Goal: Task Accomplishment & Management: Manage account settings

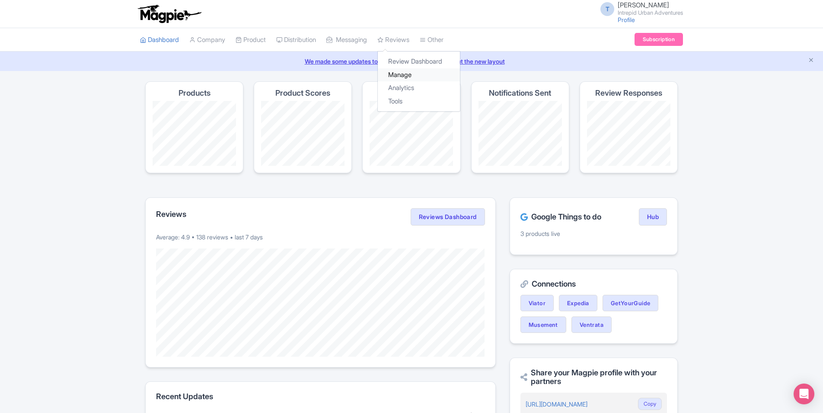
drag, startPoint x: 408, startPoint y: 74, endPoint x: 403, endPoint y: 75, distance: 5.7
click at [408, 74] on link "Manage" at bounding box center [419, 74] width 82 height 13
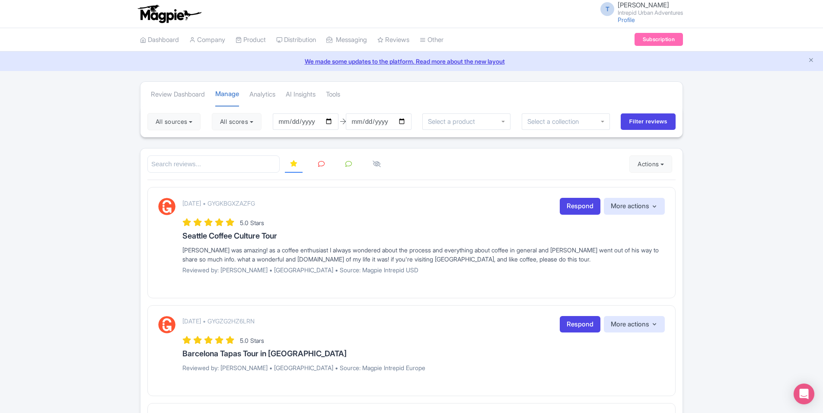
click at [406, 40] on link "Reviews" at bounding box center [394, 40] width 32 height 24
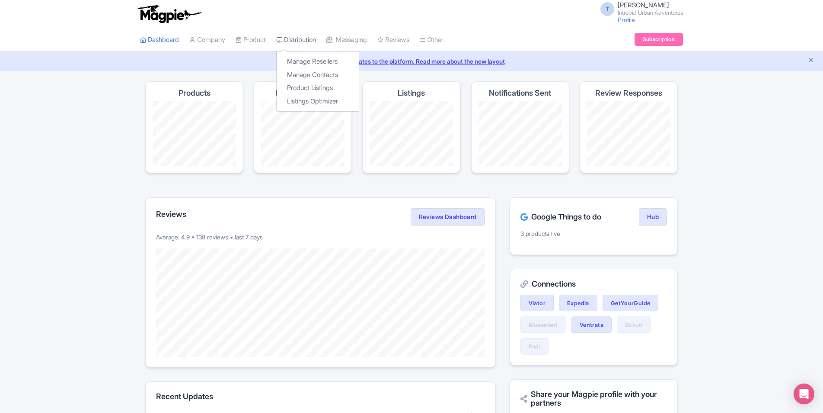
click at [316, 41] on link "Distribution" at bounding box center [296, 40] width 40 height 24
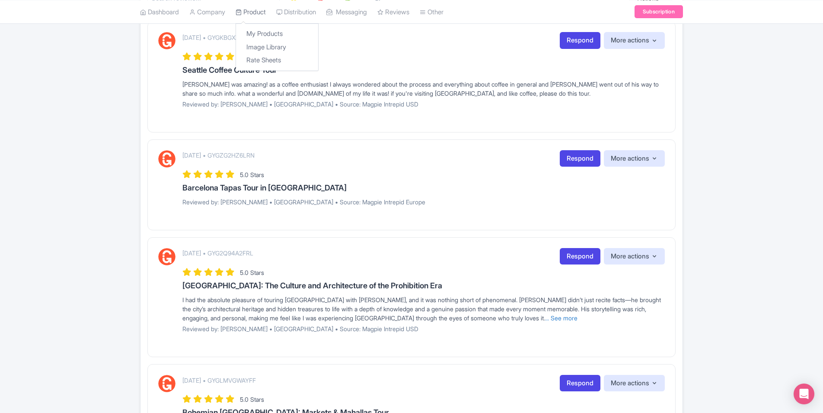
scroll to position [96, 0]
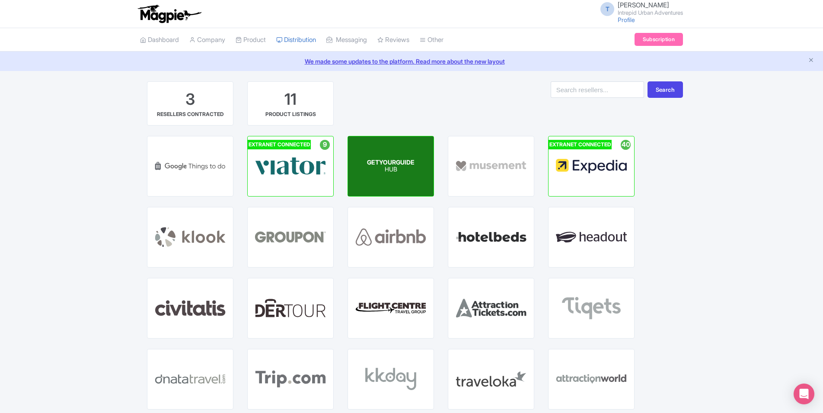
click at [400, 165] on span "GETYOURGUIDE" at bounding box center [391, 161] width 48 height 7
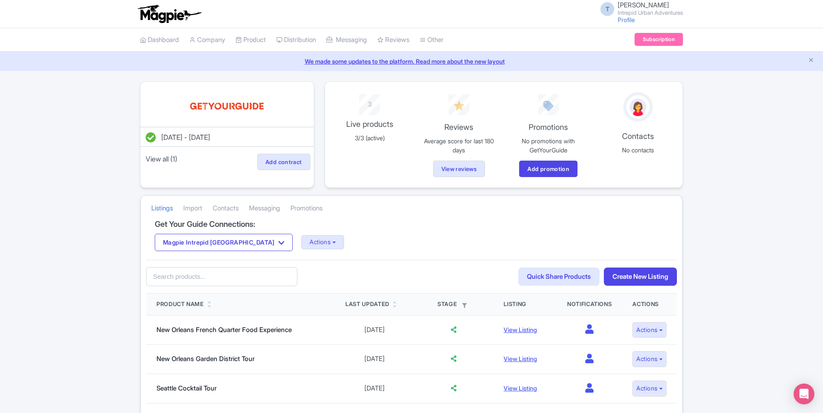
scroll to position [41, 0]
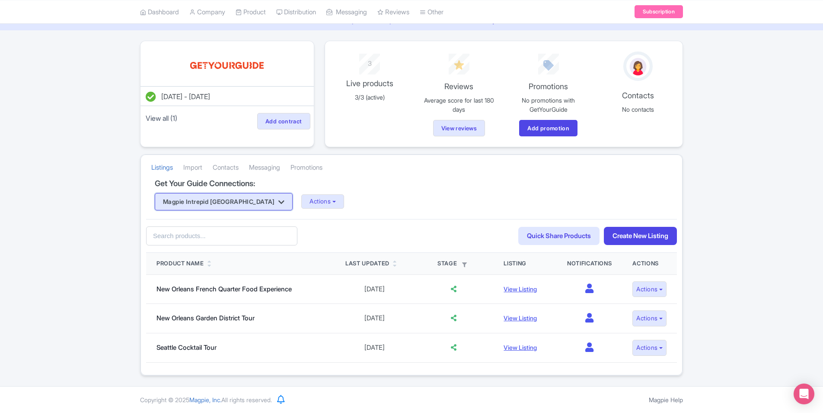
click at [231, 203] on button "Magpie Intrepid [GEOGRAPHIC_DATA]" at bounding box center [224, 201] width 138 height 17
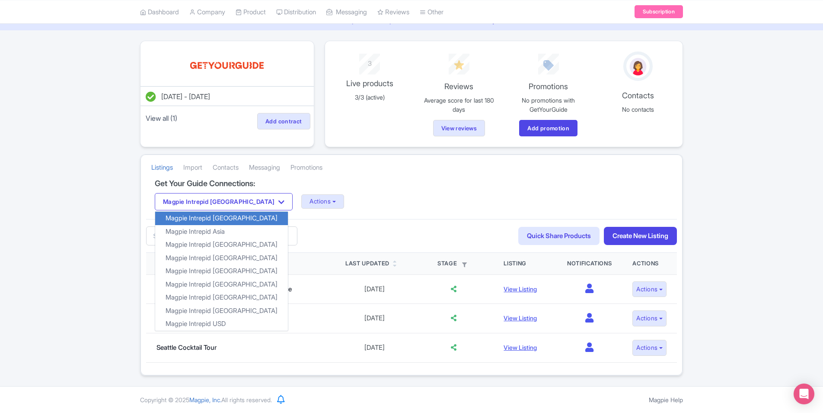
click at [389, 204] on div "Magpie Intrepid Africa Magpie Intrepid Africa Magpie Intrepid Asia Magpie Intre…" at bounding box center [412, 201] width 514 height 17
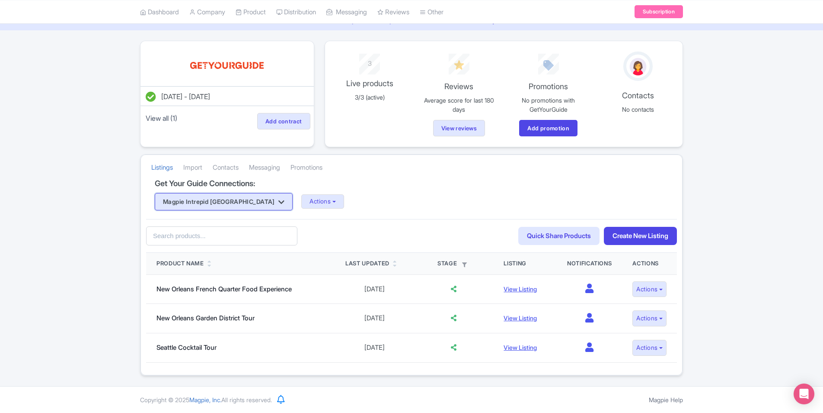
click at [211, 202] on button "Magpie Intrepid [GEOGRAPHIC_DATA]" at bounding box center [224, 201] width 138 height 17
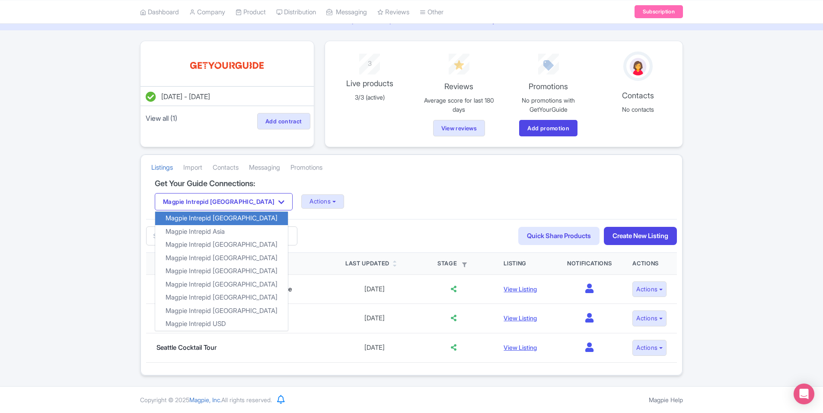
click at [408, 204] on div "Magpie Intrepid Africa Magpie Intrepid Africa Magpie Intrepid Asia Magpie Intre…" at bounding box center [412, 201] width 514 height 17
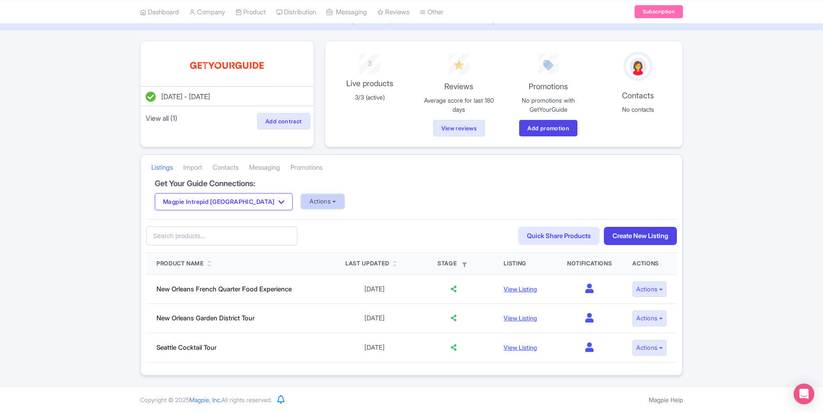
click at [301, 202] on button "Actions" at bounding box center [322, 201] width 43 height 14
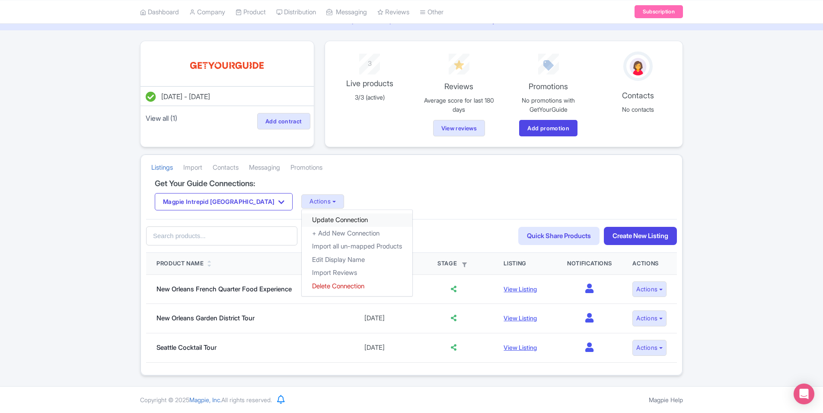
click at [302, 221] on link "Update Connection" at bounding box center [357, 219] width 111 height 13
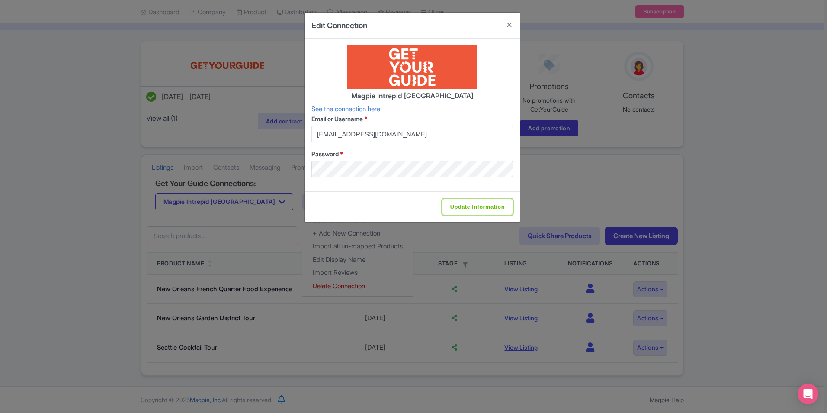
click at [471, 205] on input "Update Information" at bounding box center [477, 207] width 71 height 16
type input "Update Information"
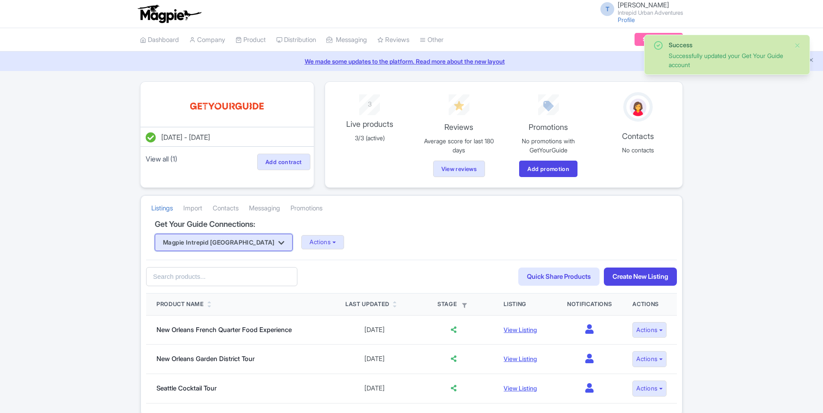
click at [227, 240] on button "Magpie Intrepid [GEOGRAPHIC_DATA]" at bounding box center [224, 242] width 138 height 17
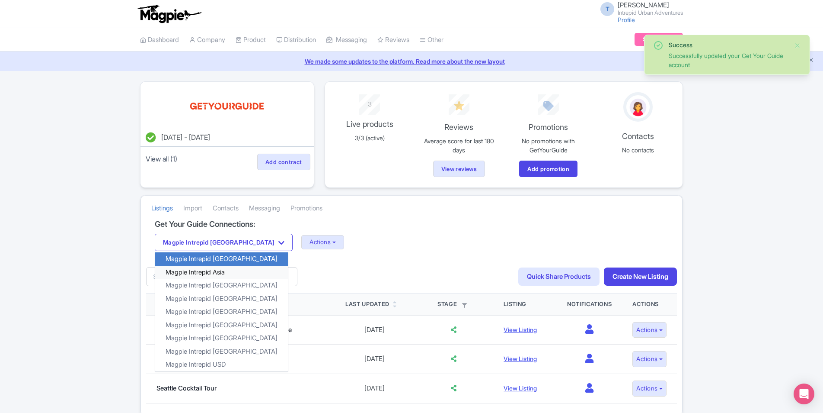
click at [215, 268] on link "Magpie Intrepid Asia" at bounding box center [221, 271] width 133 height 13
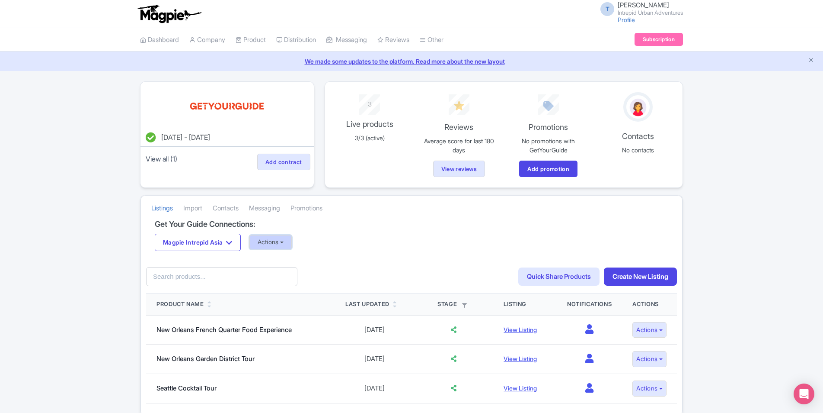
click at [292, 244] on button "Actions" at bounding box center [271, 242] width 43 height 14
click at [302, 263] on link "Update Connection" at bounding box center [305, 260] width 111 height 13
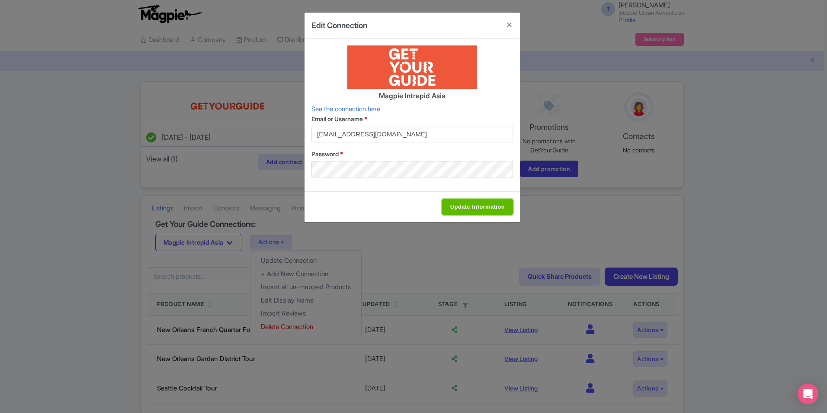
click at [467, 203] on input "Update Information" at bounding box center [477, 207] width 71 height 16
type input "Update Information"
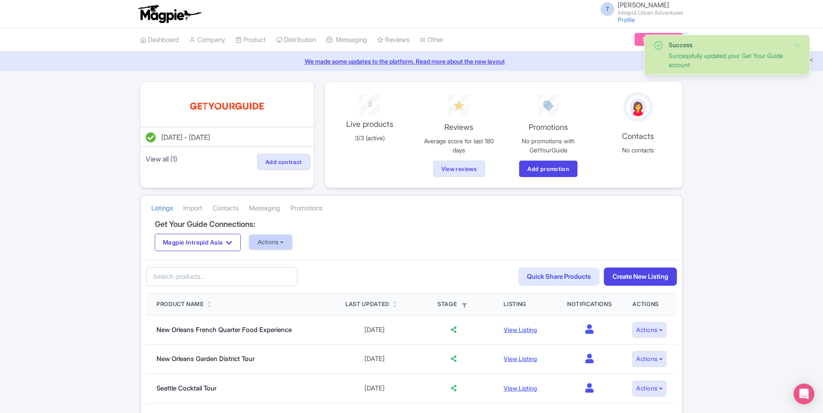
click at [276, 244] on button "Actions" at bounding box center [271, 242] width 43 height 14
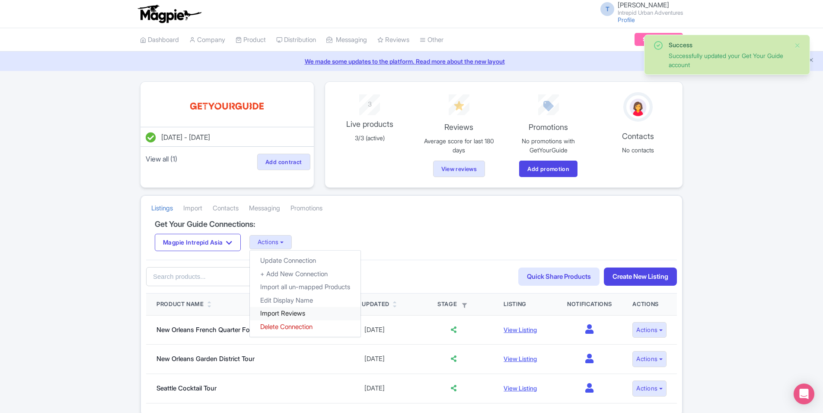
click at [282, 312] on link "Import Reviews" at bounding box center [305, 313] width 111 height 13
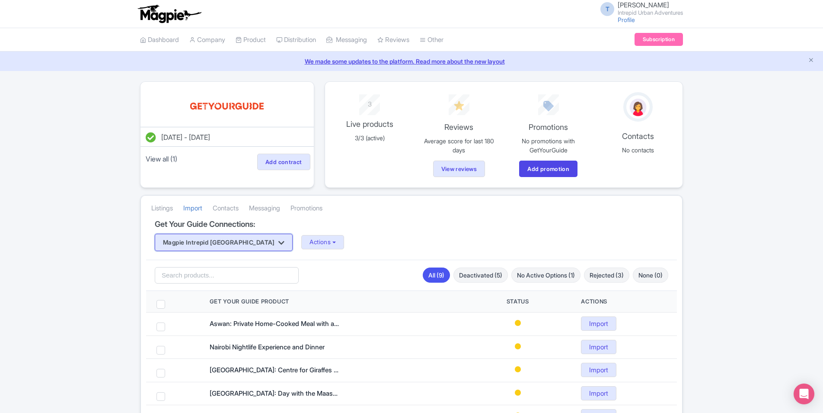
click at [232, 242] on button "Magpie Intrepid [GEOGRAPHIC_DATA]" at bounding box center [224, 242] width 138 height 17
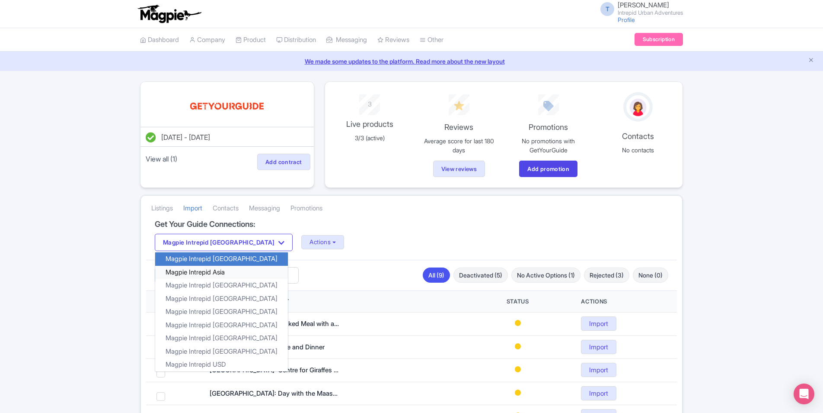
click at [224, 274] on link "Magpie Intrepid Asia" at bounding box center [221, 271] width 133 height 13
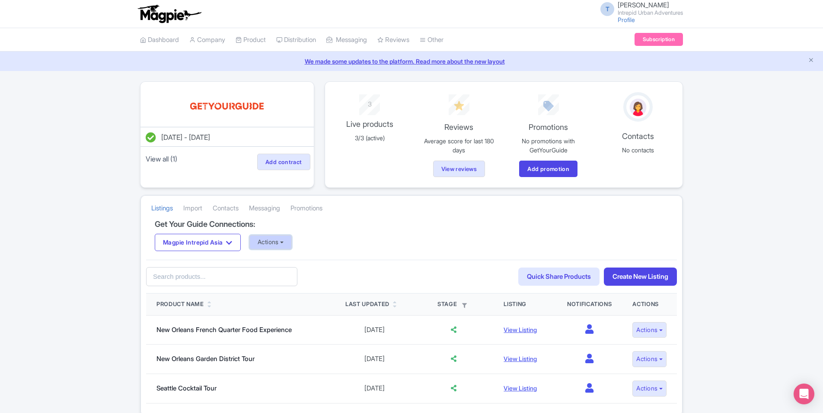
click at [276, 244] on button "Actions" at bounding box center [271, 242] width 43 height 14
click at [285, 264] on link "Update Connection" at bounding box center [305, 260] width 111 height 13
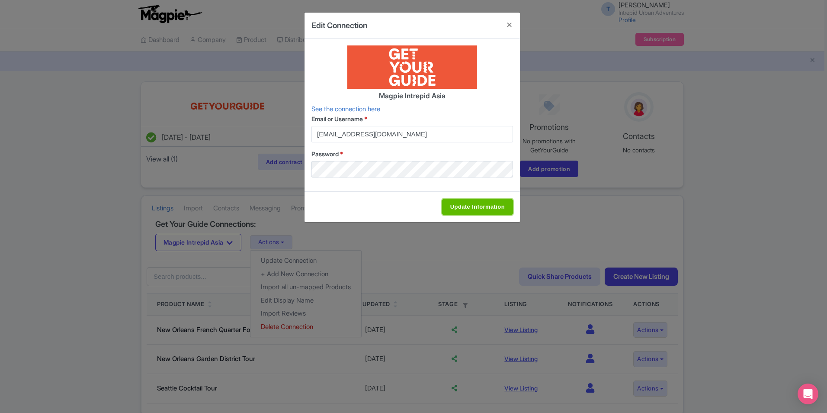
click at [467, 211] on input "Update Information" at bounding box center [477, 207] width 71 height 16
type input "Update Information"
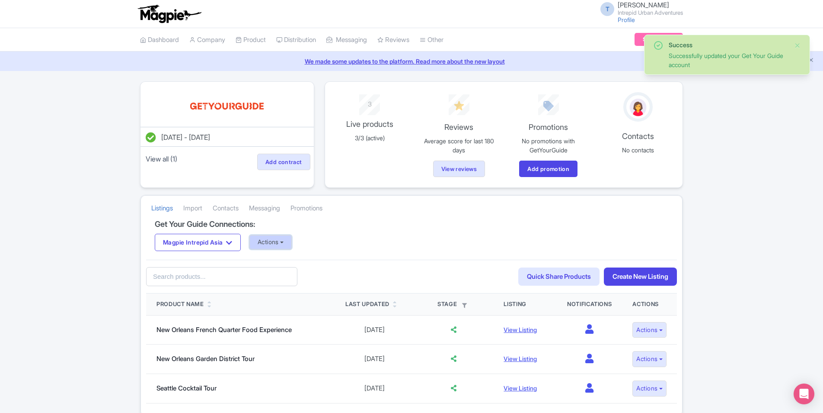
click at [283, 242] on button "Actions" at bounding box center [271, 242] width 43 height 14
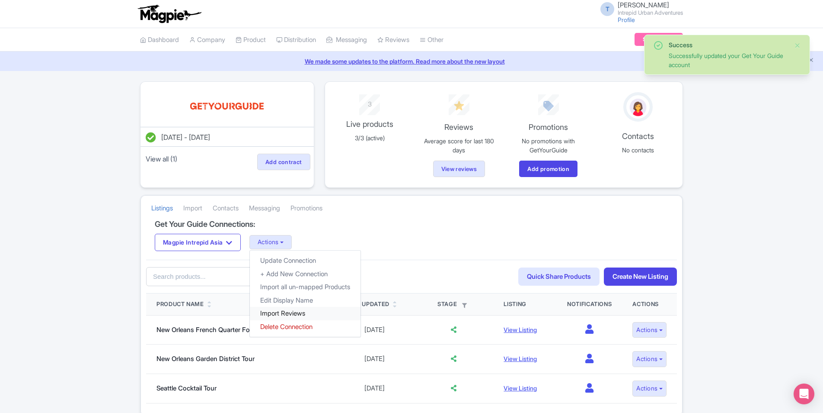
click at [296, 311] on link "Import Reviews" at bounding box center [305, 313] width 111 height 13
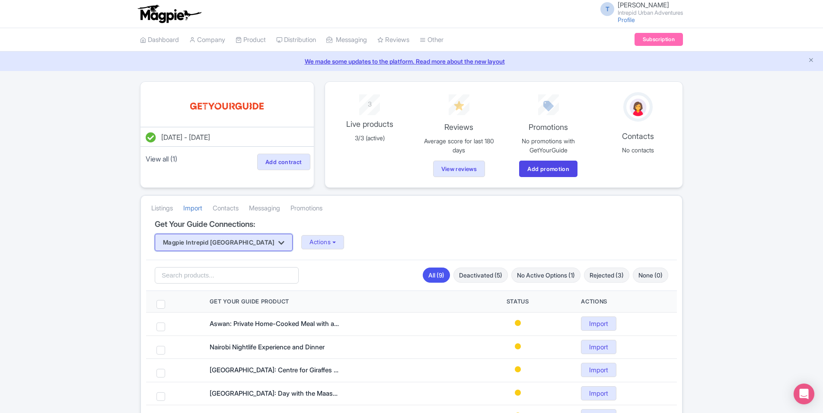
click at [234, 239] on button "Magpie Intrepid [GEOGRAPHIC_DATA]" at bounding box center [224, 242] width 138 height 17
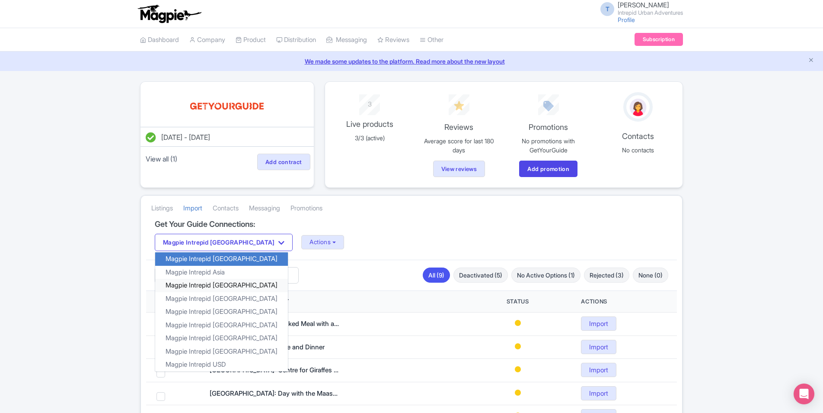
click at [226, 283] on link "Magpie Intrepid [GEOGRAPHIC_DATA]" at bounding box center [221, 285] width 133 height 13
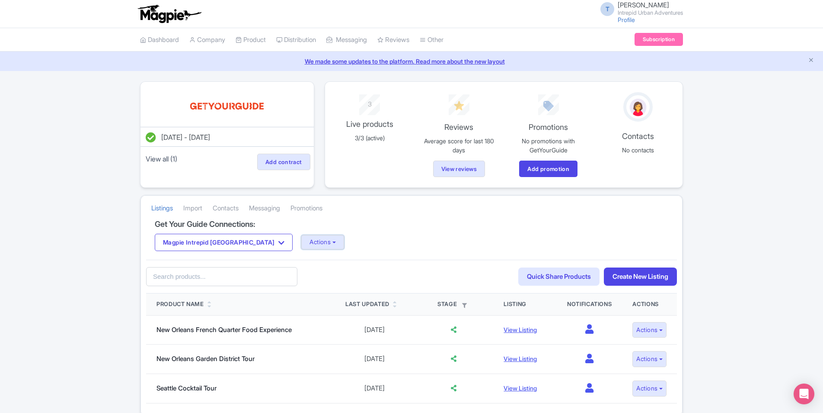
drag, startPoint x: 272, startPoint y: 241, endPoint x: 320, endPoint y: 255, distance: 49.5
click at [301, 241] on button "Actions" at bounding box center [322, 242] width 43 height 14
click at [306, 262] on link "Update Connection" at bounding box center [357, 260] width 111 height 13
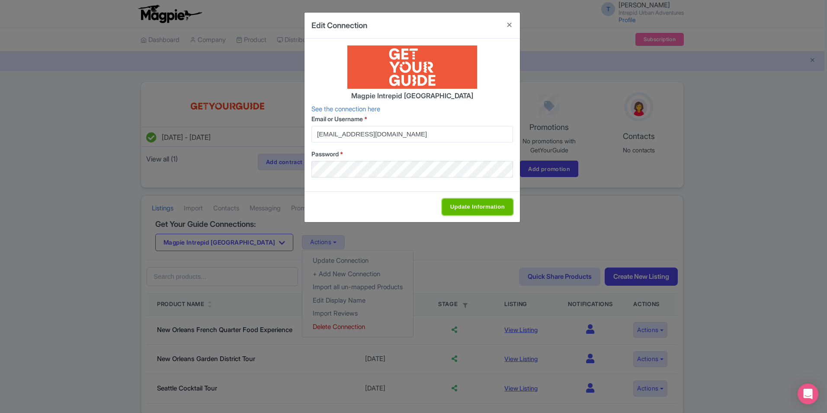
click at [471, 208] on input "Update Information" at bounding box center [477, 207] width 71 height 16
type input "Update Information"
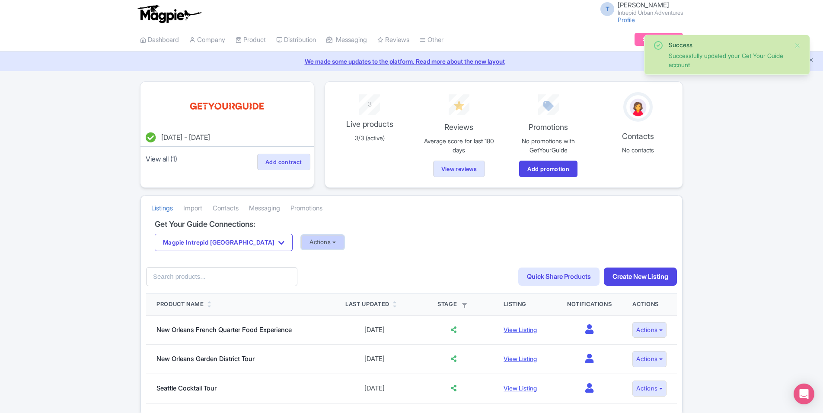
click at [301, 244] on button "Actions" at bounding box center [322, 242] width 43 height 14
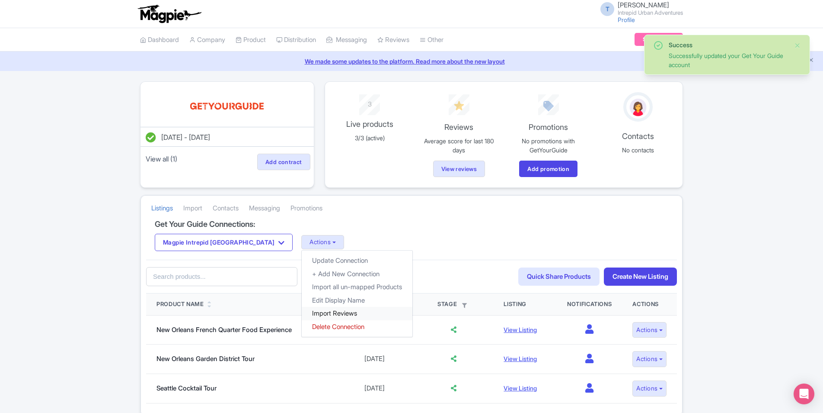
click at [308, 312] on link "Import Reviews" at bounding box center [357, 313] width 111 height 13
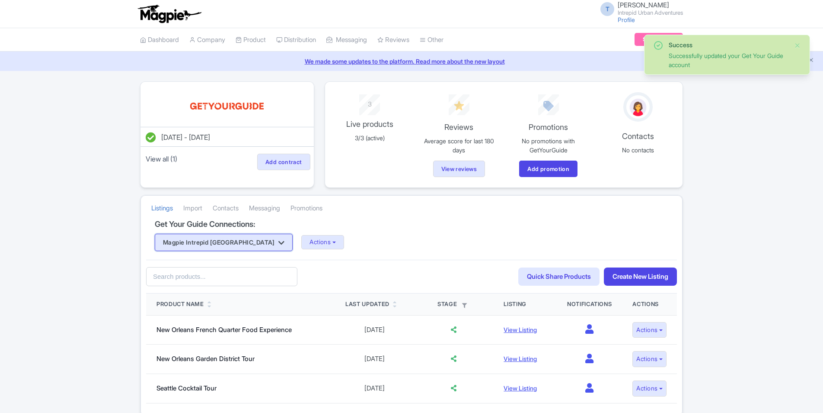
click at [245, 237] on button "Magpie Intrepid [GEOGRAPHIC_DATA]" at bounding box center [224, 242] width 138 height 17
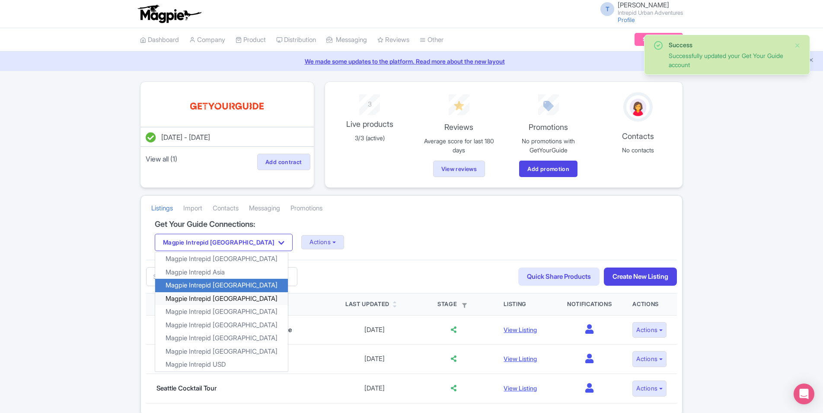
click at [232, 299] on link "Magpie Intrepid [GEOGRAPHIC_DATA]" at bounding box center [221, 298] width 133 height 13
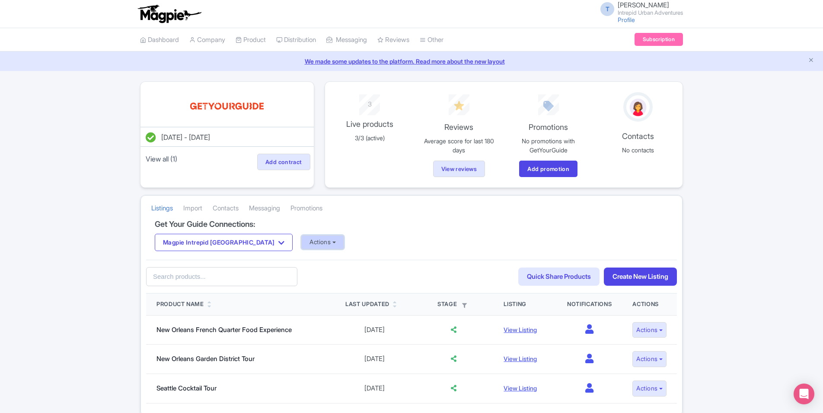
click at [301, 241] on button "Actions" at bounding box center [322, 242] width 43 height 14
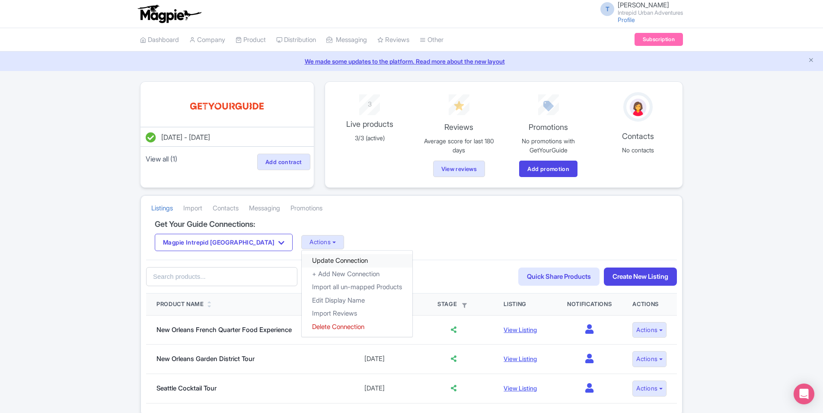
click at [302, 262] on link "Update Connection" at bounding box center [357, 260] width 111 height 13
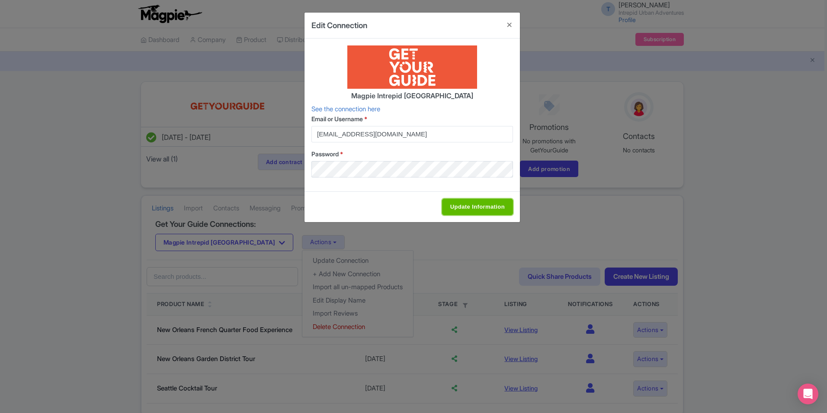
click at [488, 202] on input "Update Information" at bounding box center [477, 207] width 71 height 16
type input "Update Information"
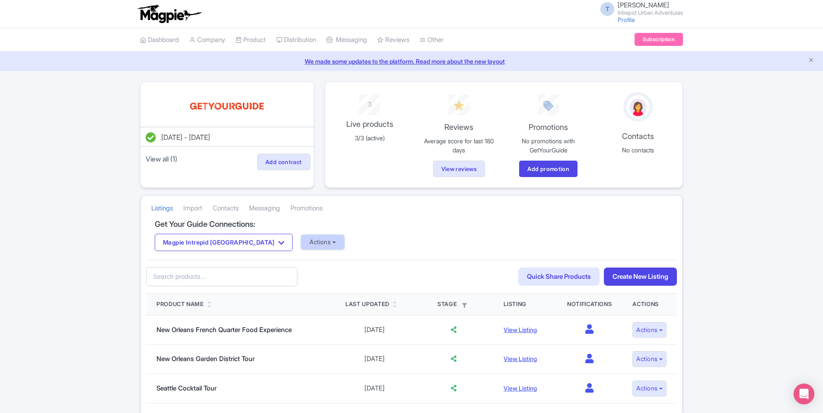
click at [301, 238] on button "Actions" at bounding box center [322, 242] width 43 height 14
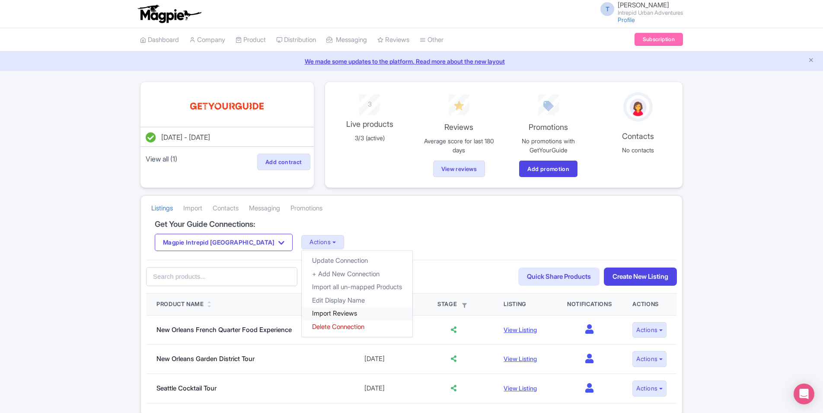
click at [305, 314] on link "Import Reviews" at bounding box center [357, 313] width 111 height 13
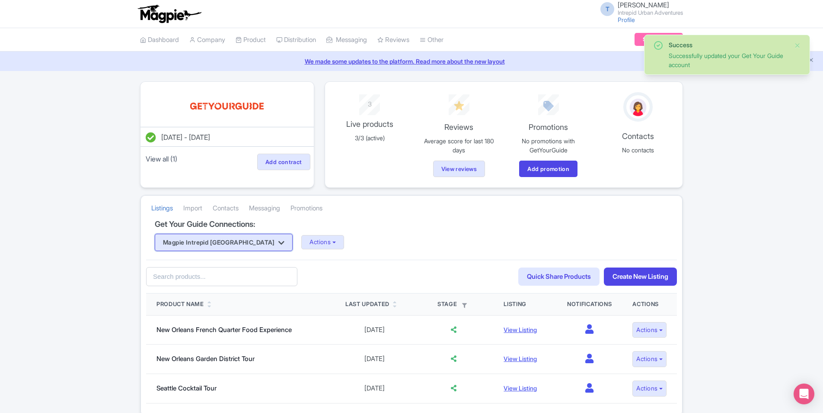
click at [206, 245] on button "Magpie Intrepid [GEOGRAPHIC_DATA]" at bounding box center [224, 242] width 138 height 17
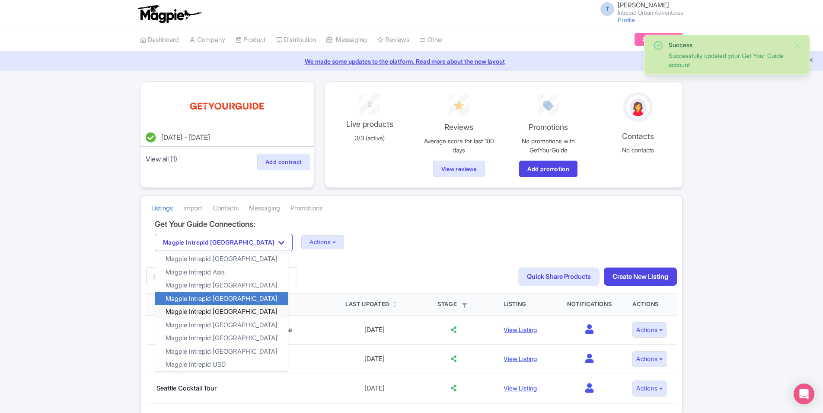
click at [225, 310] on link "Magpie Intrepid [GEOGRAPHIC_DATA]" at bounding box center [221, 311] width 133 height 13
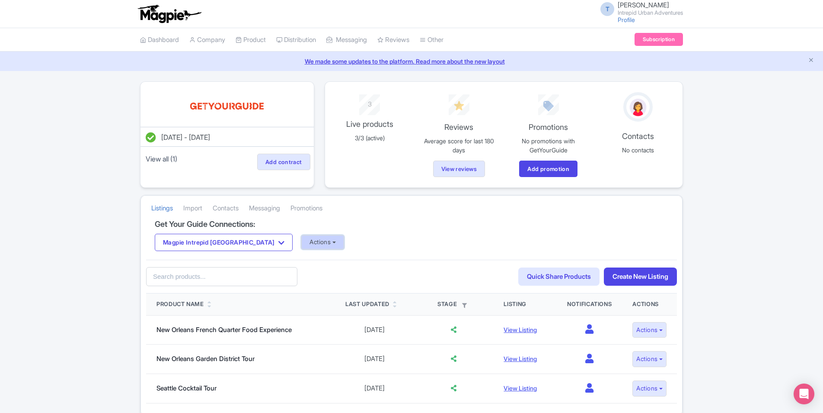
click at [301, 247] on button "Actions" at bounding box center [322, 242] width 43 height 14
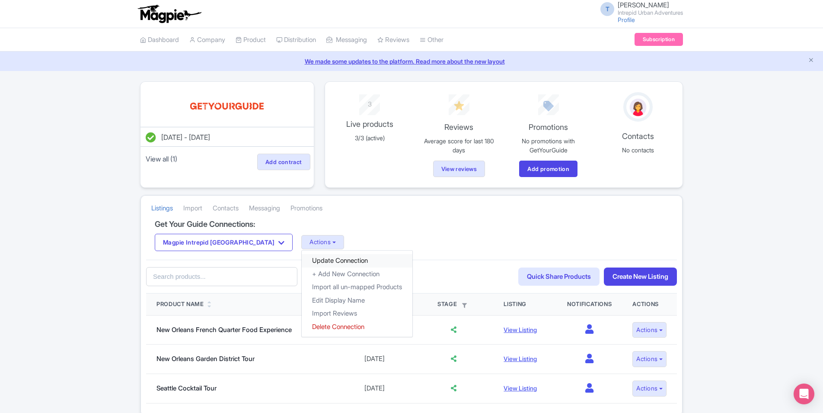
click at [302, 261] on link "Update Connection" at bounding box center [357, 260] width 111 height 13
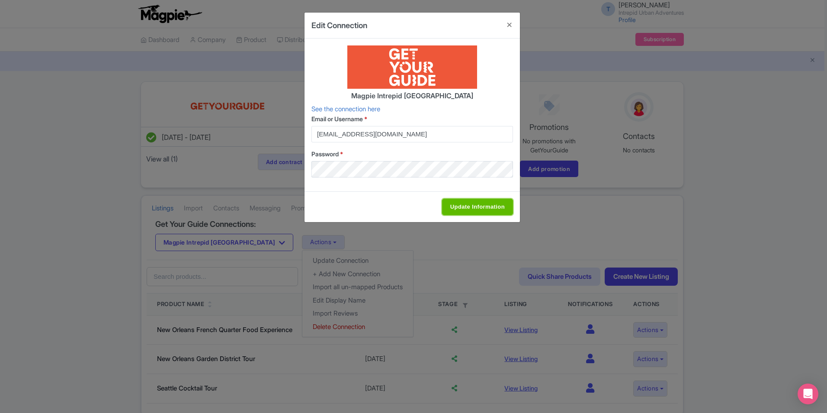
click at [459, 208] on input "Update Information" at bounding box center [477, 207] width 71 height 16
type input "Update Information"
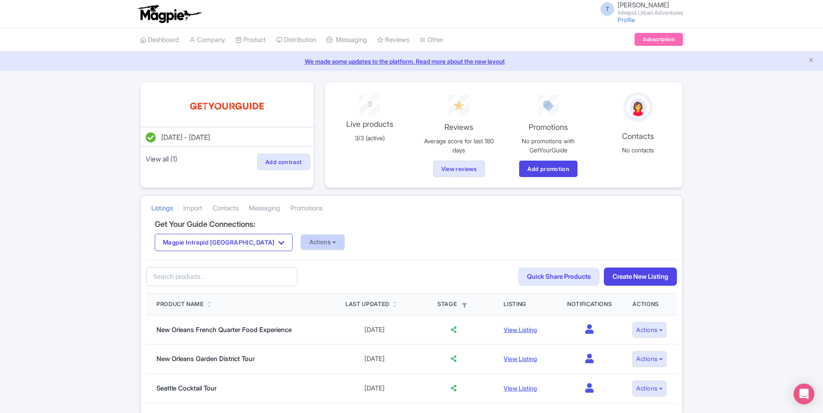
click at [301, 244] on button "Actions" at bounding box center [322, 242] width 43 height 14
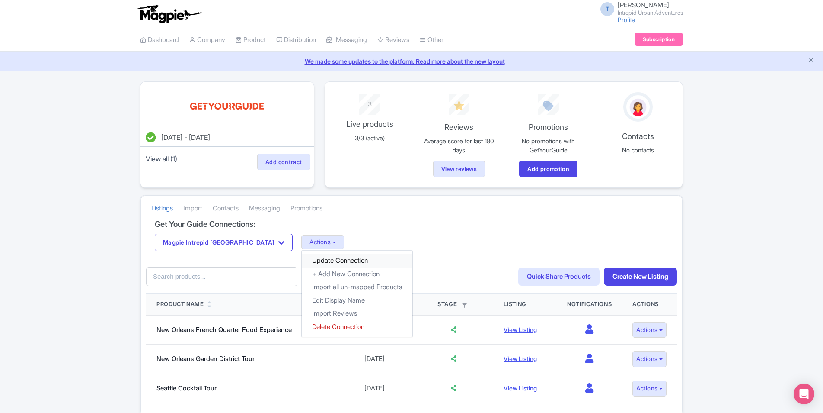
click at [302, 260] on link "Update Connection" at bounding box center [357, 260] width 111 height 13
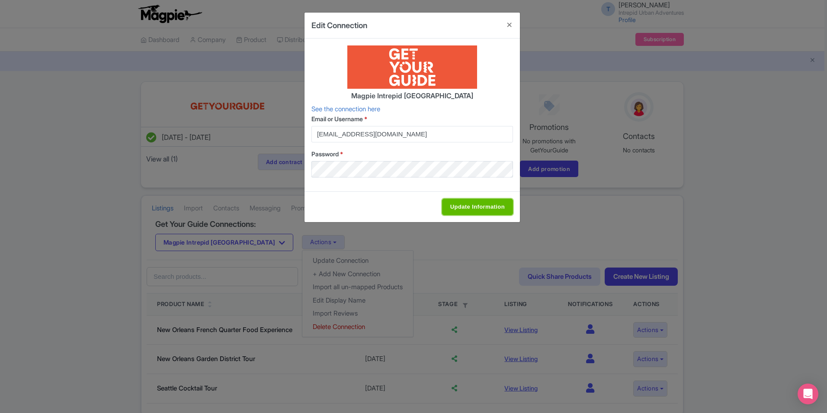
click at [464, 204] on input "Update Information" at bounding box center [477, 207] width 71 height 16
type input "Update Information"
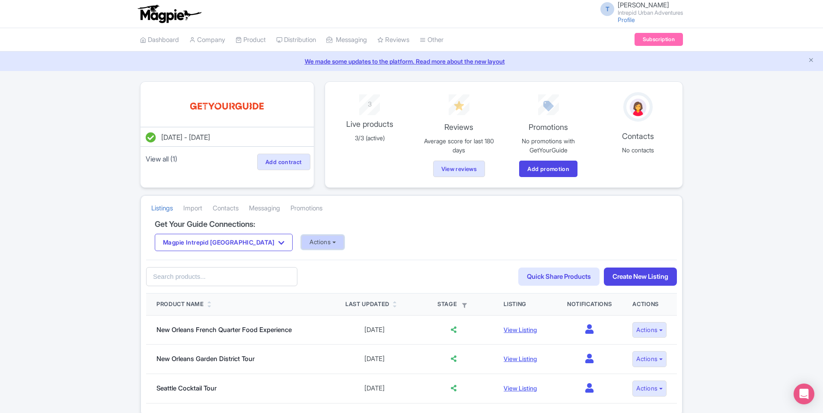
click at [301, 243] on button "Actions" at bounding box center [322, 242] width 43 height 14
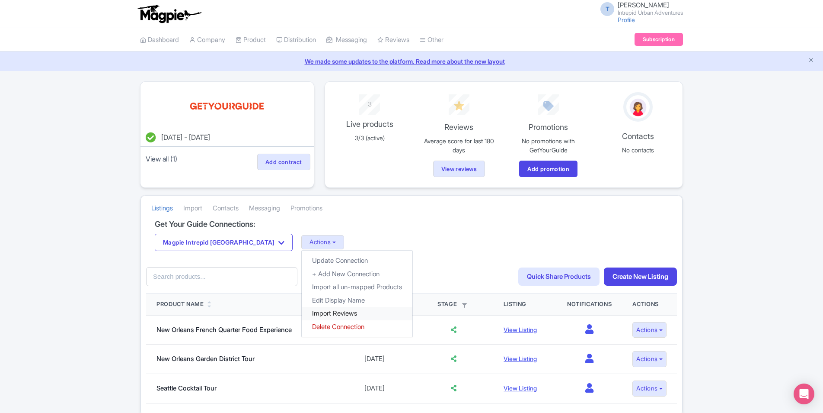
click at [303, 314] on link "Import Reviews" at bounding box center [357, 313] width 111 height 13
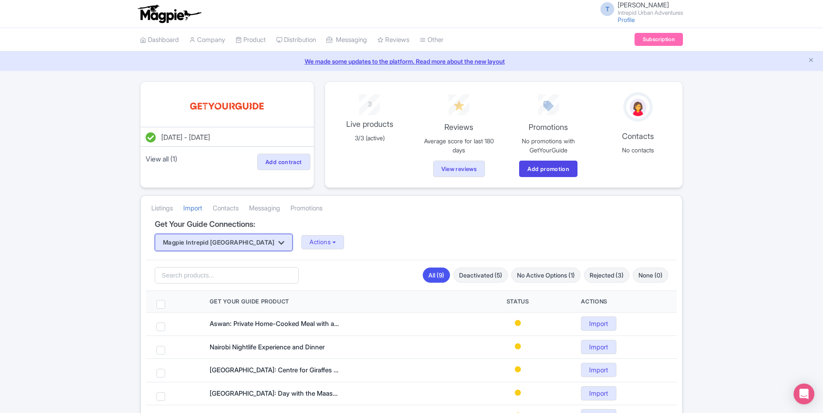
click at [225, 241] on button "Magpie Intrepid [GEOGRAPHIC_DATA]" at bounding box center [224, 242] width 138 height 17
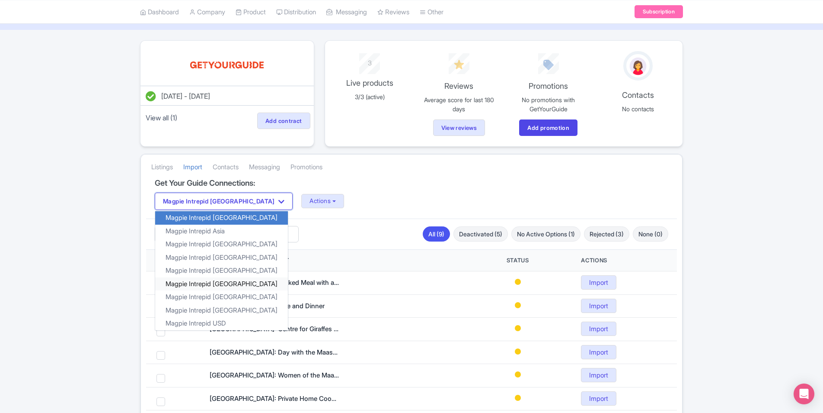
scroll to position [43, 0]
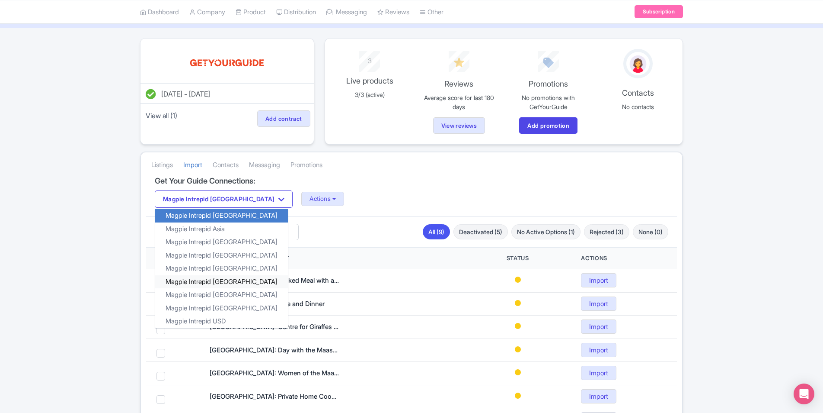
click at [219, 283] on link "Magpie Intrepid [GEOGRAPHIC_DATA]" at bounding box center [221, 281] width 133 height 13
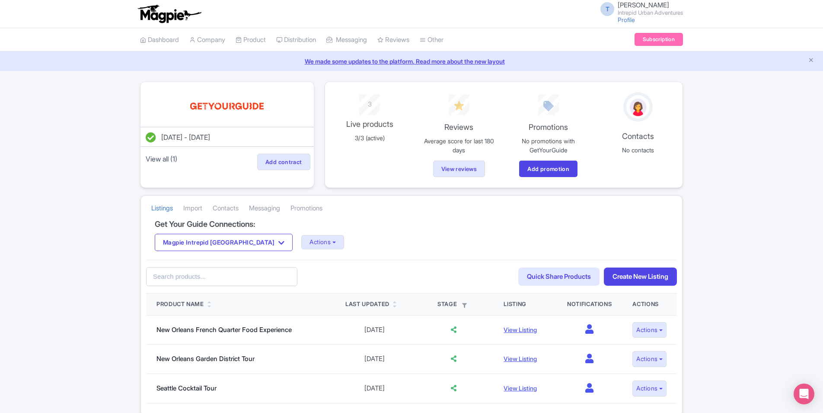
scroll to position [41, 0]
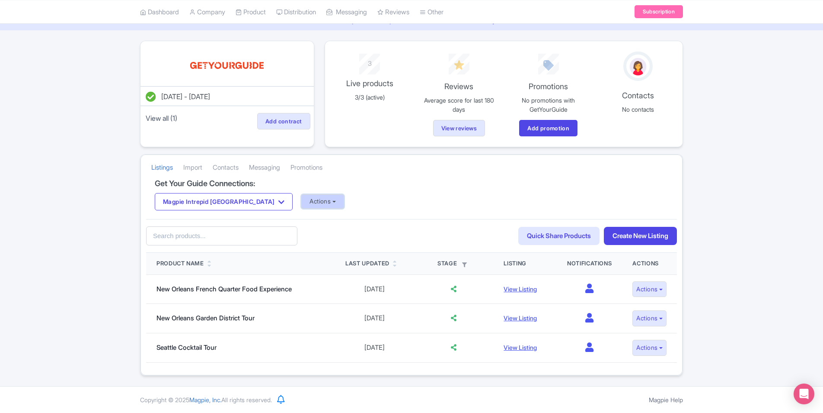
click at [301, 198] on button "Actions" at bounding box center [322, 201] width 43 height 14
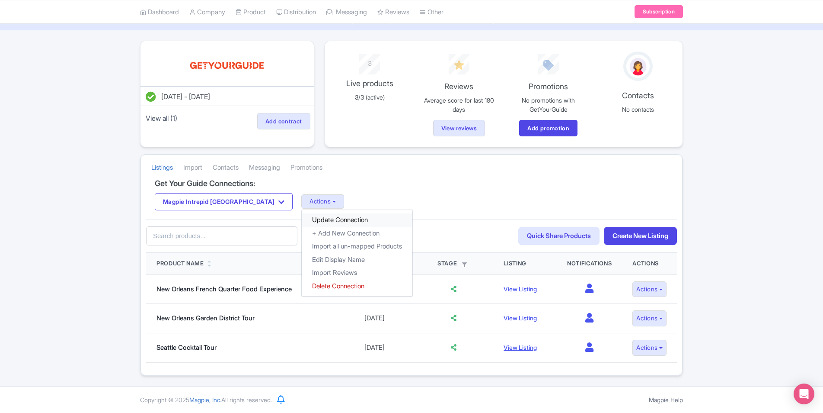
click at [302, 219] on link "Update Connection" at bounding box center [357, 219] width 111 height 13
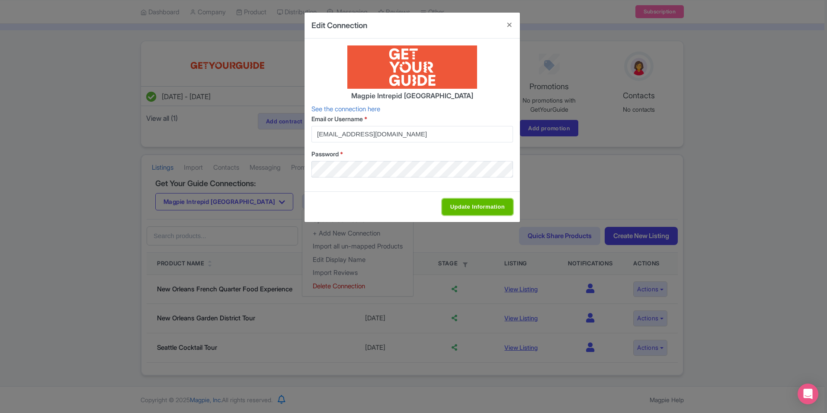
click at [471, 205] on input "Update Information" at bounding box center [477, 207] width 71 height 16
type input "Update Information"
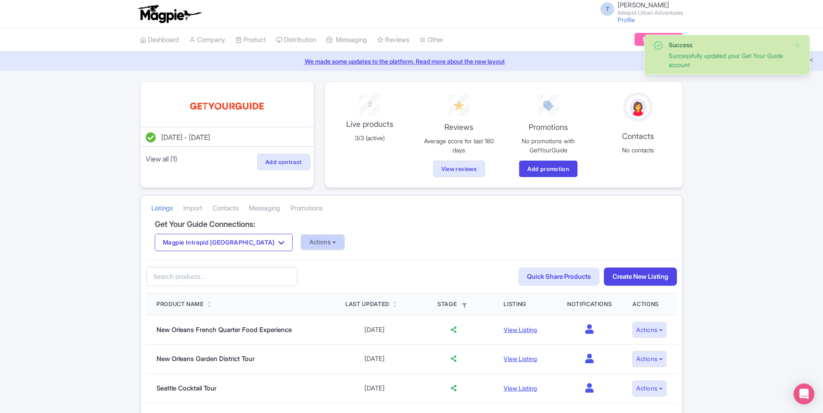
click at [301, 243] on button "Actions" at bounding box center [322, 242] width 43 height 14
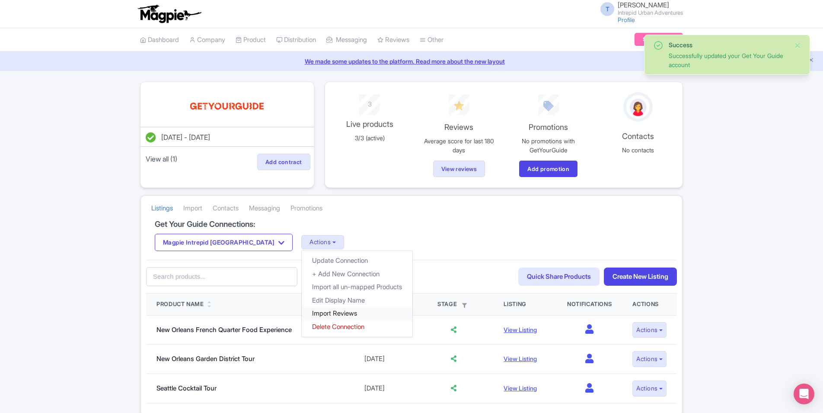
drag, startPoint x: 295, startPoint y: 308, endPoint x: 374, endPoint y: 307, distance: 79.6
click at [302, 308] on link "Import Reviews" at bounding box center [357, 313] width 111 height 13
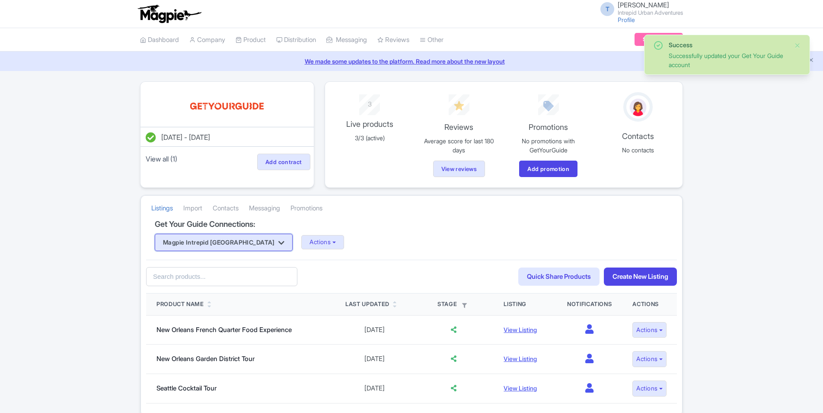
click at [225, 246] on button "Magpie Intrepid [GEOGRAPHIC_DATA]" at bounding box center [224, 242] width 138 height 17
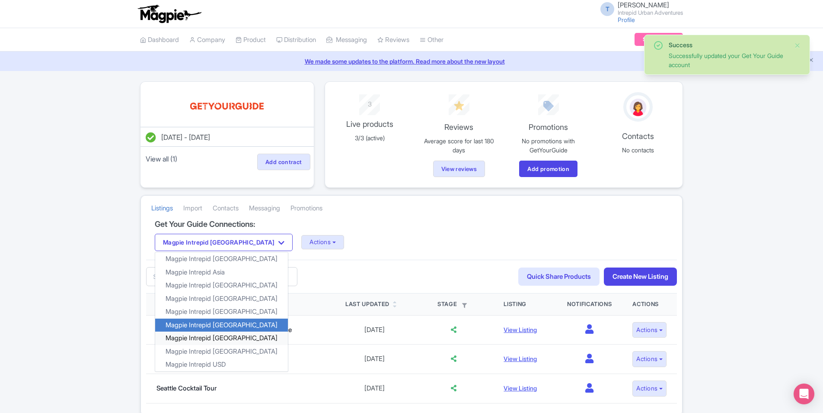
click at [215, 334] on link "Magpie Intrepid [GEOGRAPHIC_DATA]" at bounding box center [221, 337] width 133 height 13
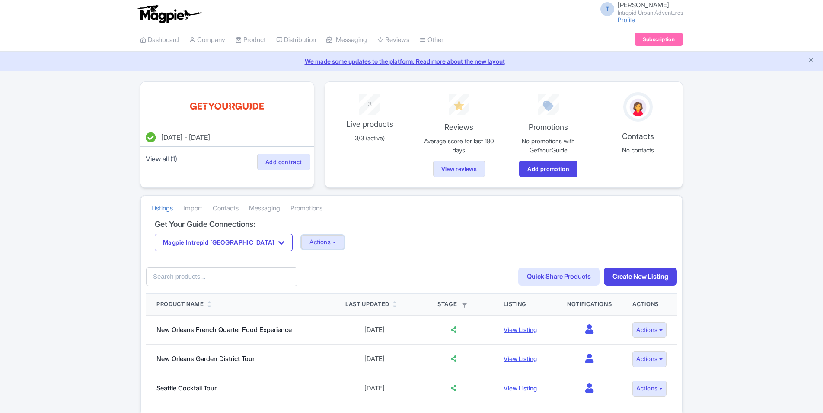
click at [301, 240] on button "Actions" at bounding box center [322, 242] width 43 height 14
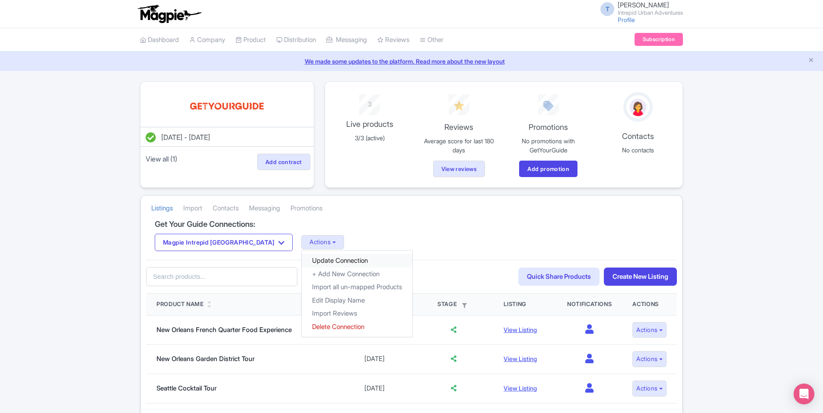
click at [313, 260] on link "Update Connection" at bounding box center [357, 260] width 111 height 13
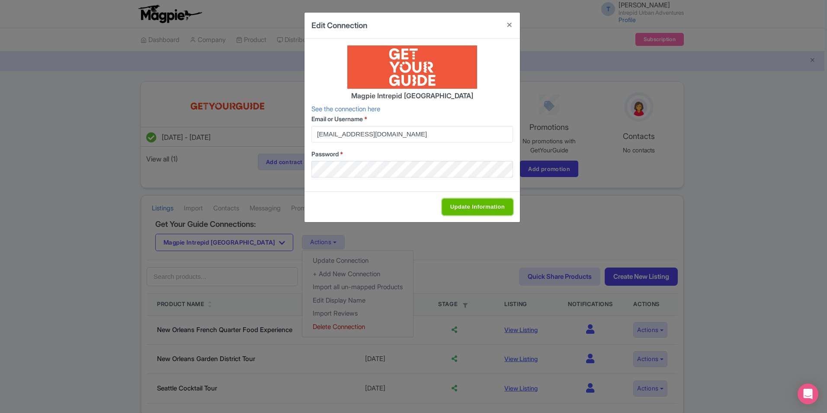
click at [469, 208] on input "Update Information" at bounding box center [477, 207] width 71 height 16
type input "Update Information"
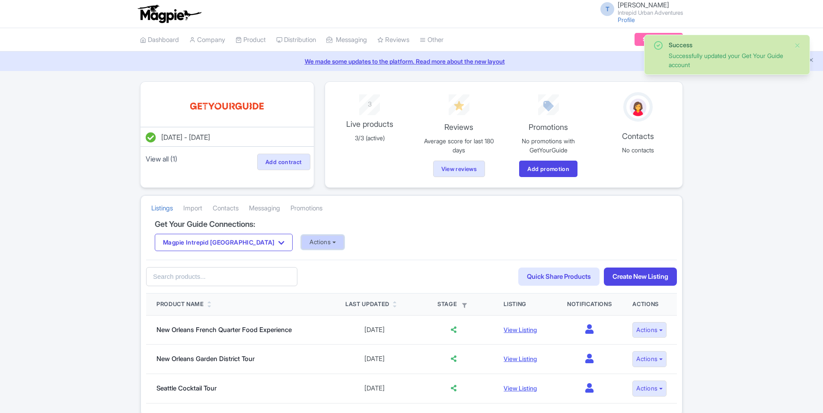
click at [304, 243] on button "Actions" at bounding box center [322, 242] width 43 height 14
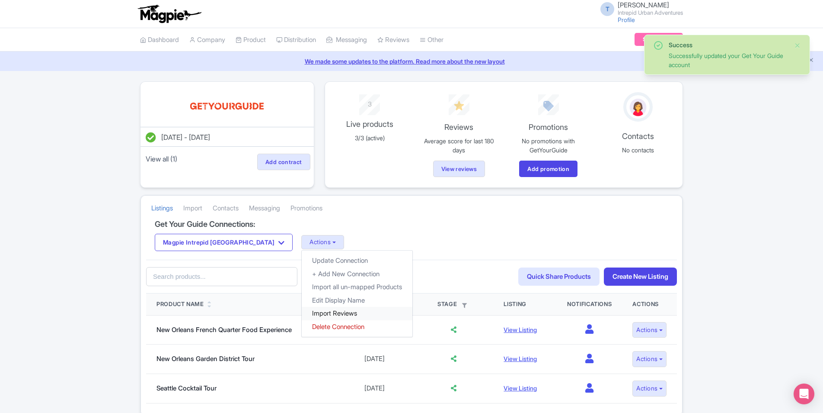
click at [302, 312] on link "Import Reviews" at bounding box center [357, 313] width 111 height 13
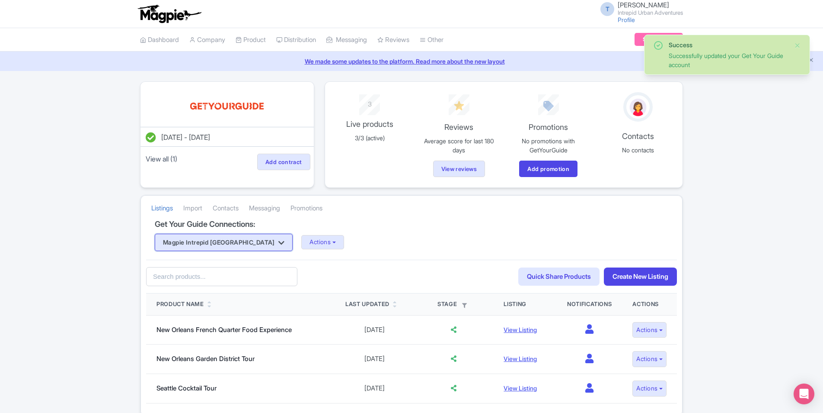
click at [213, 243] on button "Magpie Intrepid [GEOGRAPHIC_DATA]" at bounding box center [224, 242] width 138 height 17
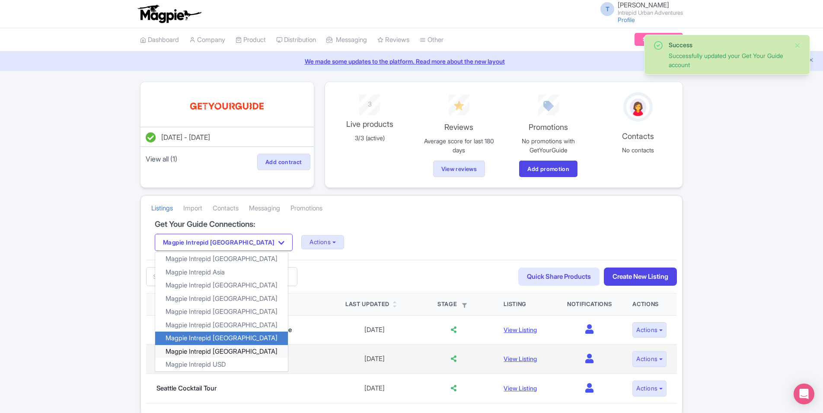
drag, startPoint x: 215, startPoint y: 346, endPoint x: 220, endPoint y: 344, distance: 5.5
click at [216, 346] on link "Magpie Intrepid [GEOGRAPHIC_DATA]" at bounding box center [221, 350] width 133 height 13
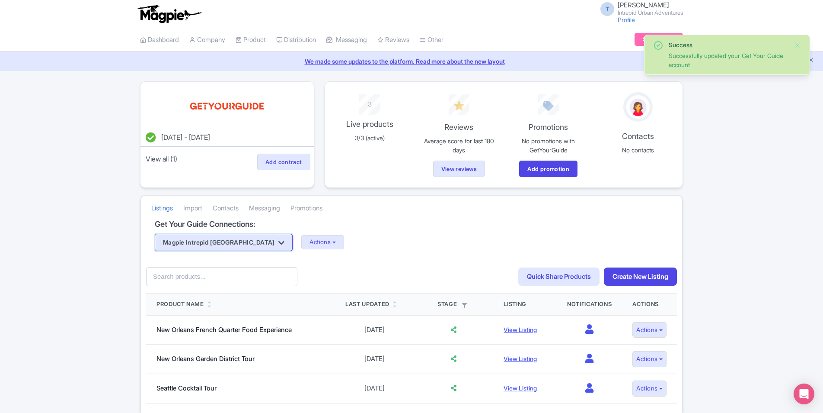
click at [231, 237] on button "Magpie Intrepid [GEOGRAPHIC_DATA]" at bounding box center [224, 242] width 138 height 17
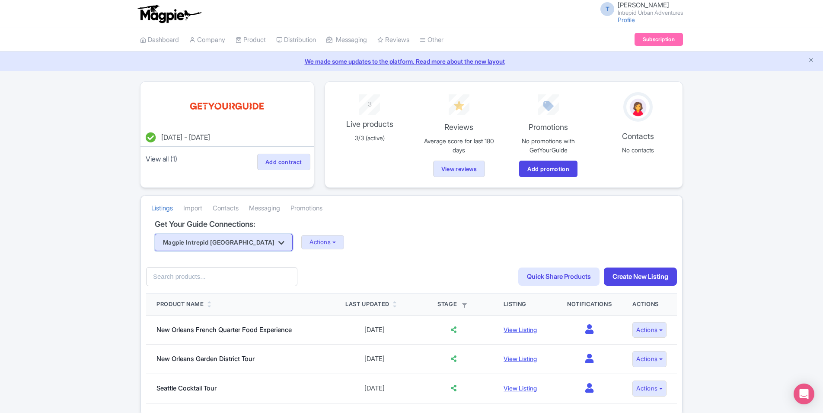
click at [218, 247] on button "Magpie Intrepid [GEOGRAPHIC_DATA]" at bounding box center [224, 242] width 138 height 17
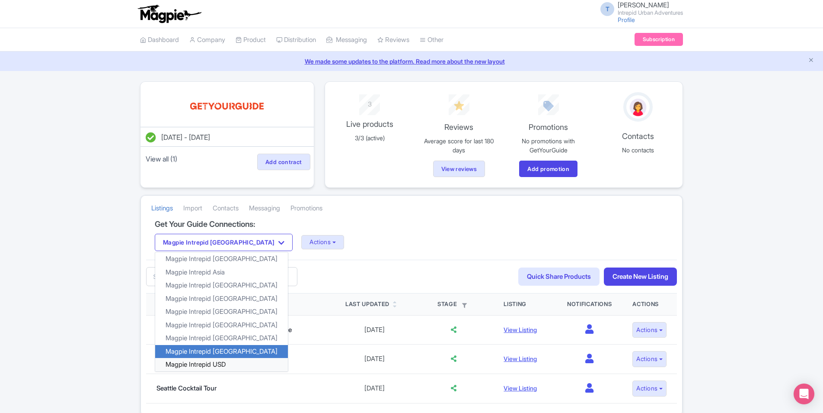
click at [213, 360] on link "Magpie Intrepid USD" at bounding box center [221, 364] width 133 height 13
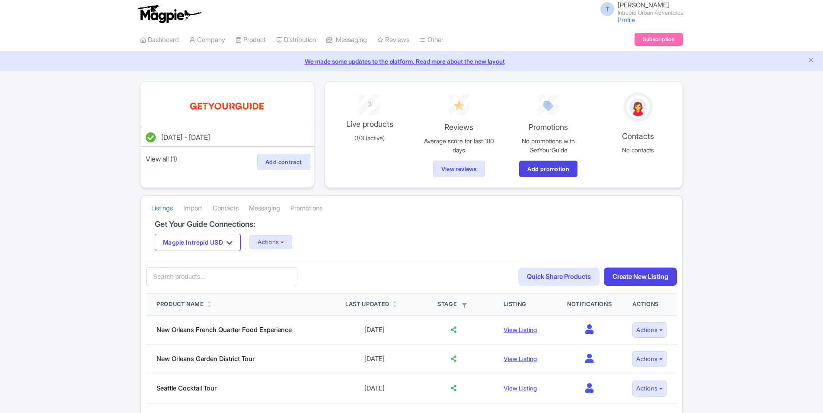
click at [292, 239] on button "Actions" at bounding box center [271, 242] width 43 height 14
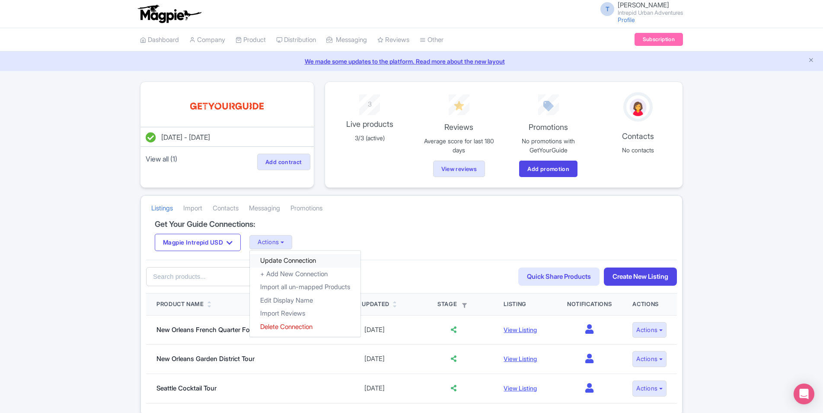
click at [295, 262] on link "Update Connection" at bounding box center [305, 260] width 111 height 13
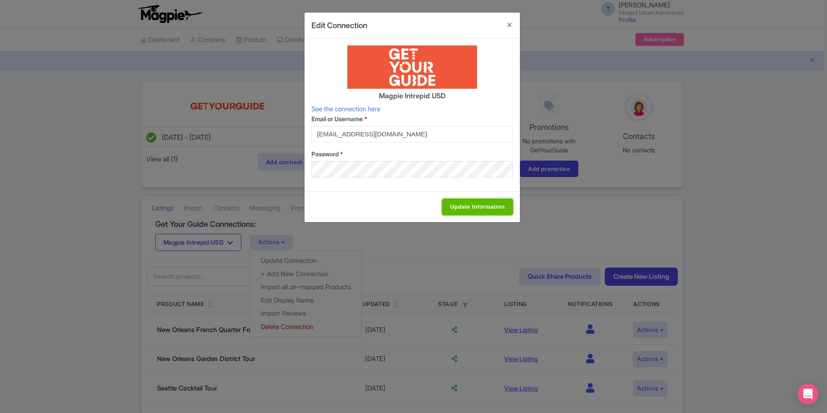
click at [478, 207] on input "Update Information" at bounding box center [477, 207] width 71 height 16
type input "Update Information"
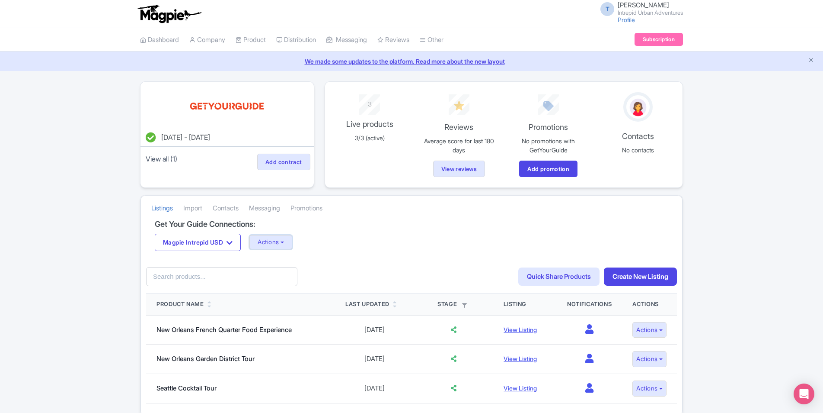
drag, startPoint x: 278, startPoint y: 244, endPoint x: 278, endPoint y: 269, distance: 25.1
click at [278, 243] on button "Actions" at bounding box center [271, 242] width 43 height 14
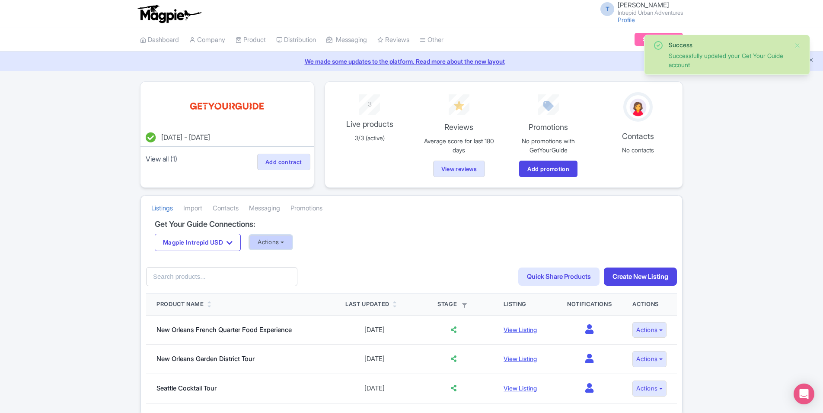
click at [284, 240] on button "Actions" at bounding box center [271, 242] width 43 height 14
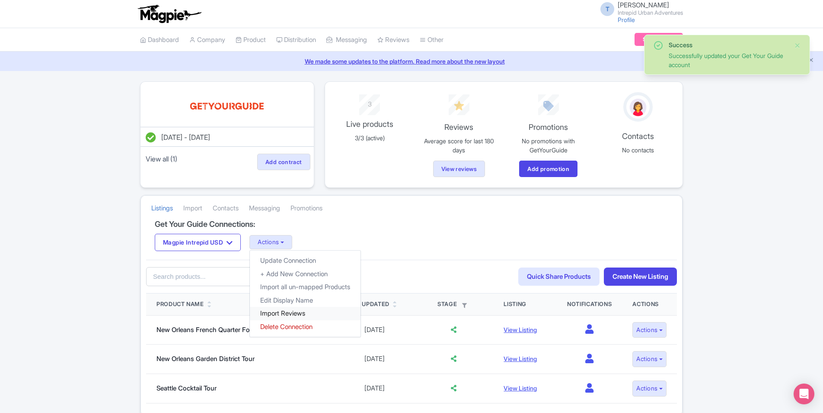
click at [289, 312] on link "Import Reviews" at bounding box center [305, 313] width 111 height 13
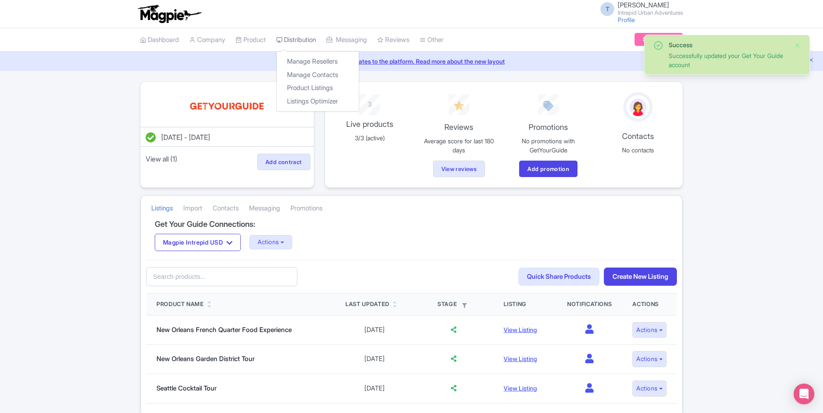
click at [307, 40] on link "Distribution" at bounding box center [296, 40] width 40 height 24
